Goal: Navigation & Orientation: Find specific page/section

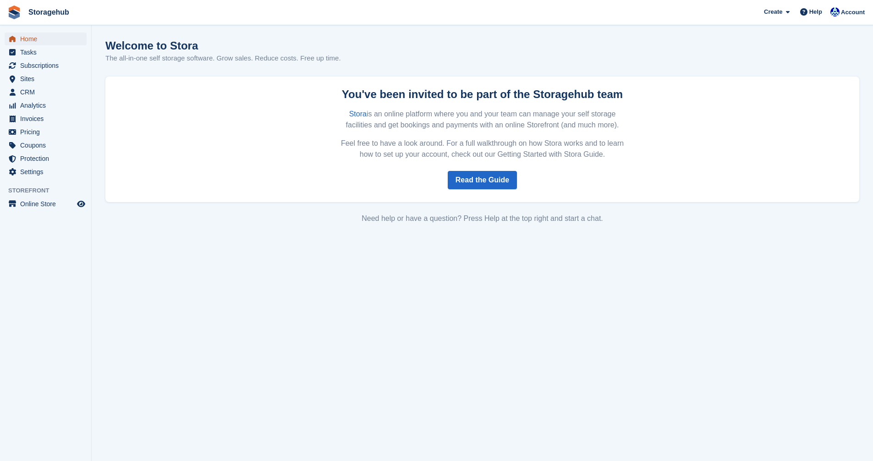
click at [34, 38] on span "Home" at bounding box center [47, 39] width 55 height 13
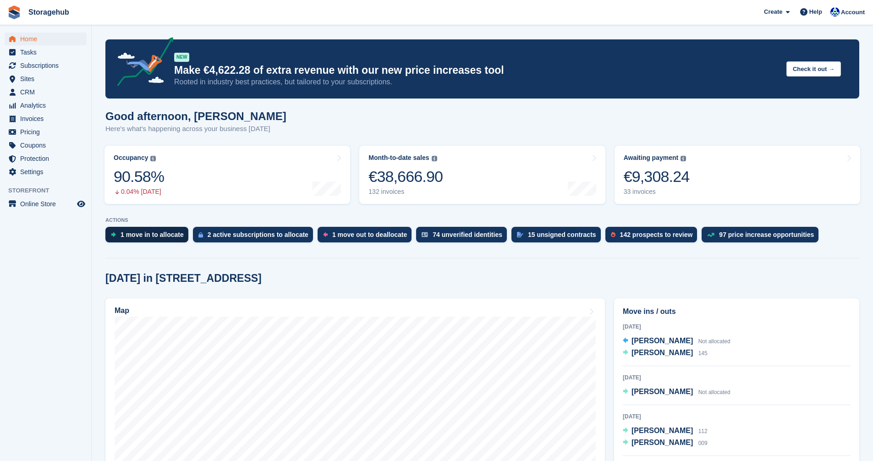
click at [164, 235] on div "1 move in to allocate" at bounding box center [151, 234] width 63 height 7
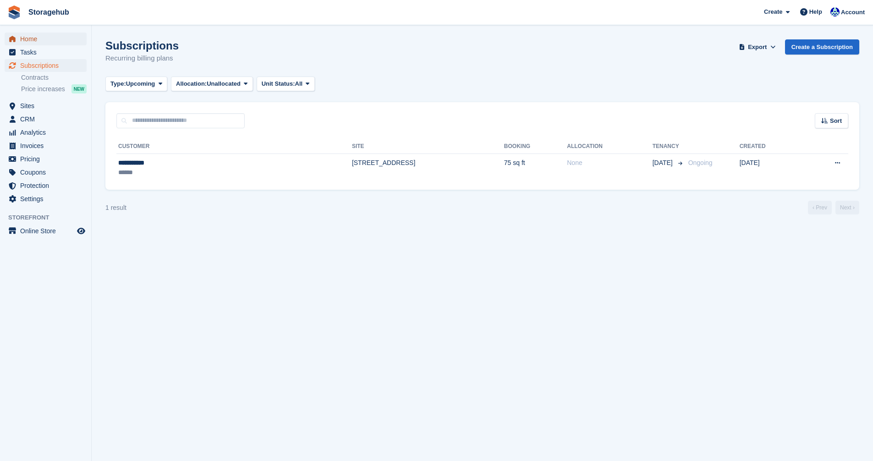
click at [28, 37] on span "Home" at bounding box center [47, 39] width 55 height 13
